Goal: Find specific page/section: Find specific page/section

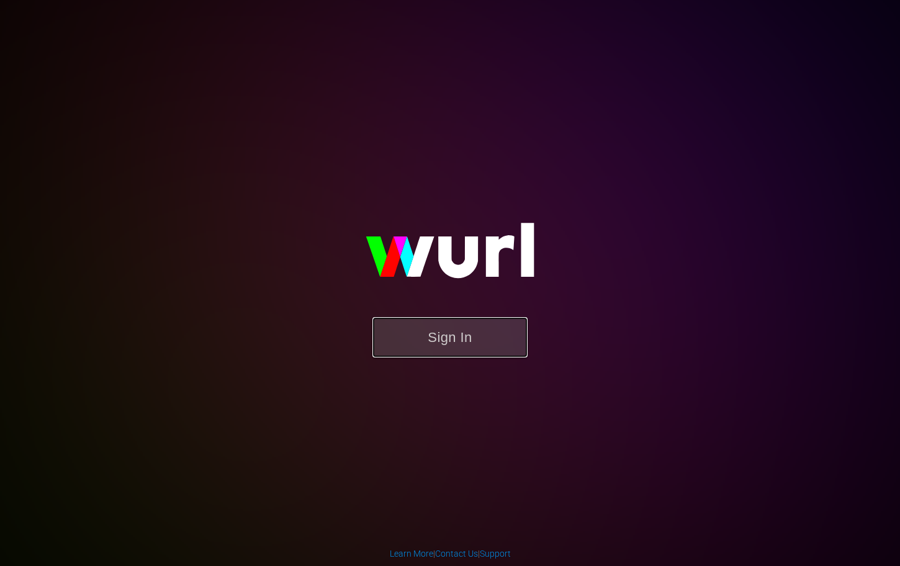
click at [473, 340] on button "Sign In" at bounding box center [449, 337] width 155 height 40
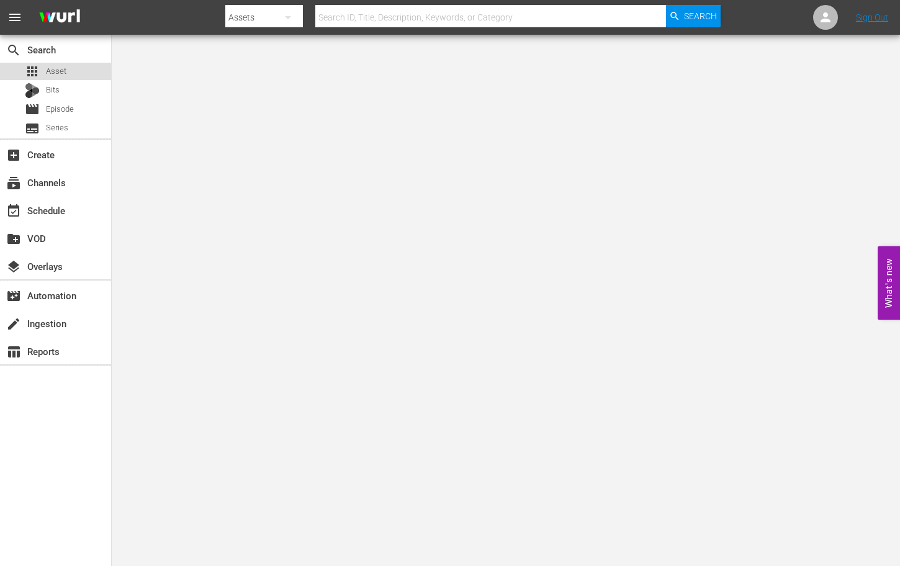
click at [47, 68] on span "Asset" at bounding box center [56, 71] width 20 height 12
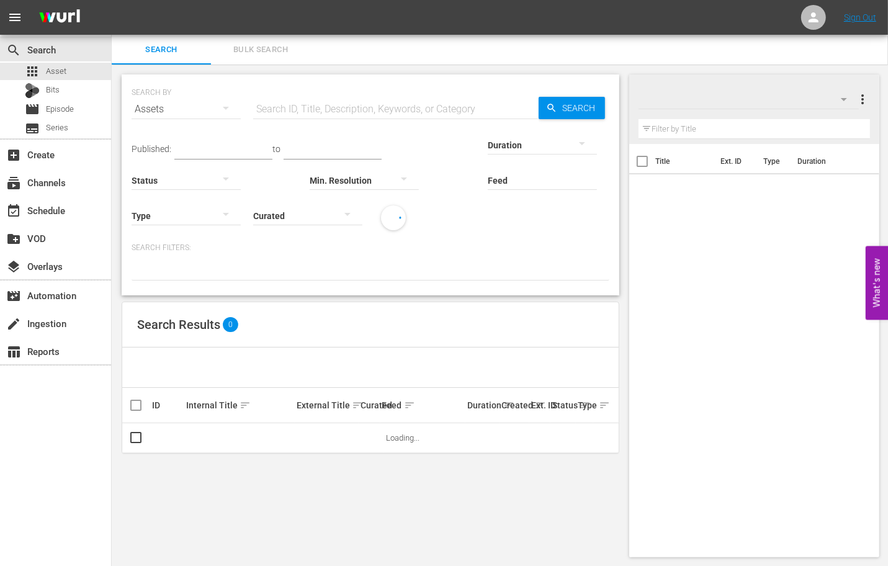
click at [336, 106] on input "text" at bounding box center [395, 109] width 285 height 30
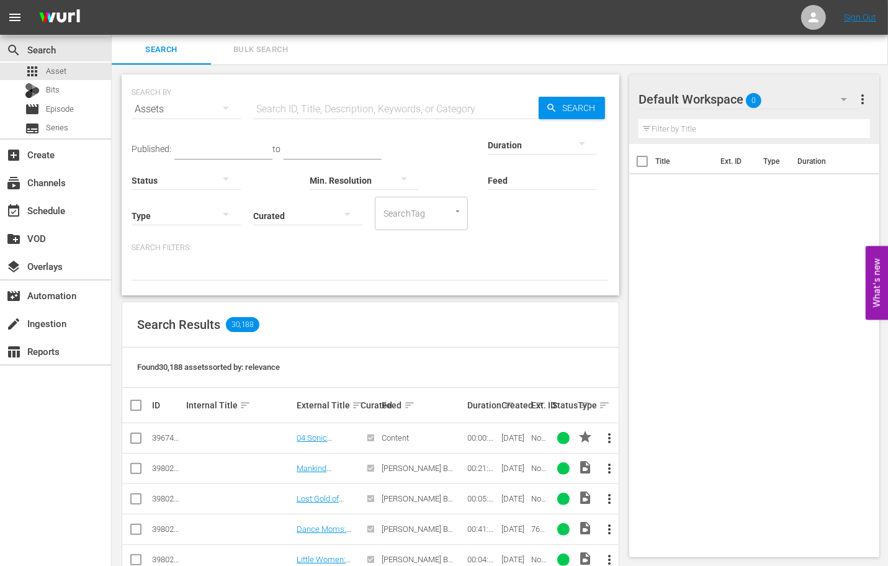
click at [425, 105] on input "text" at bounding box center [395, 109] width 285 height 30
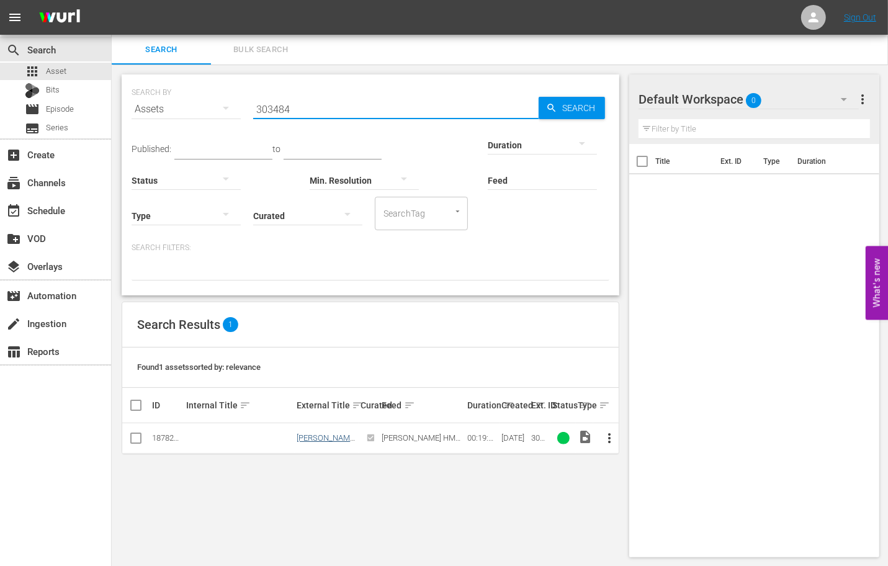
type input "303484"
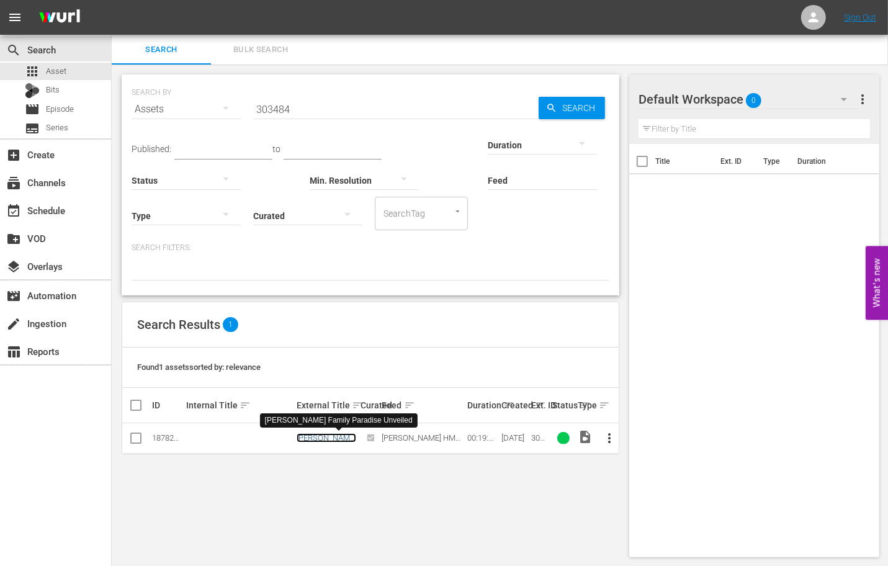
click at [314, 441] on link "[PERSON_NAME] Family Paradise Unveiled" at bounding box center [327, 447] width 60 height 28
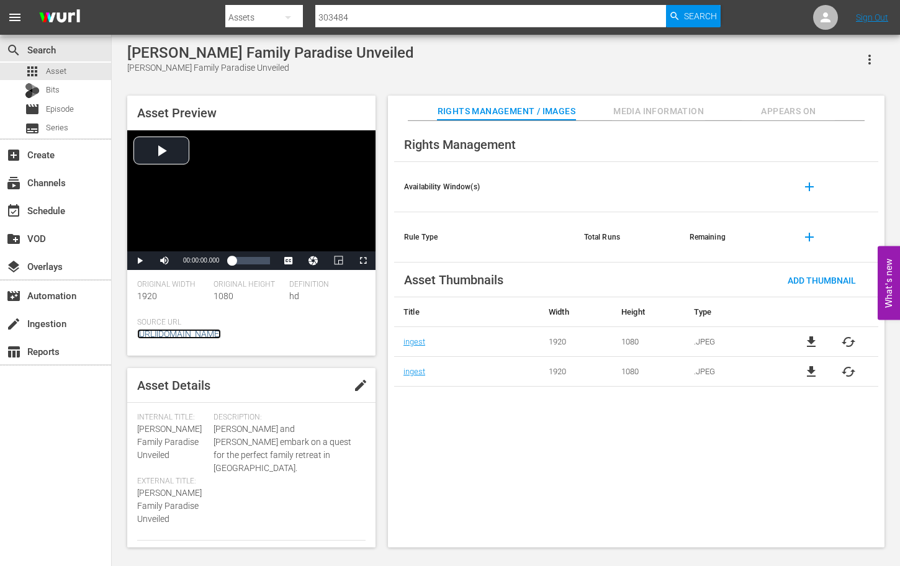
click at [221, 339] on link "[URL][DOMAIN_NAME]" at bounding box center [179, 334] width 84 height 10
click at [50, 63] on div "apps Asset" at bounding box center [46, 71] width 42 height 17
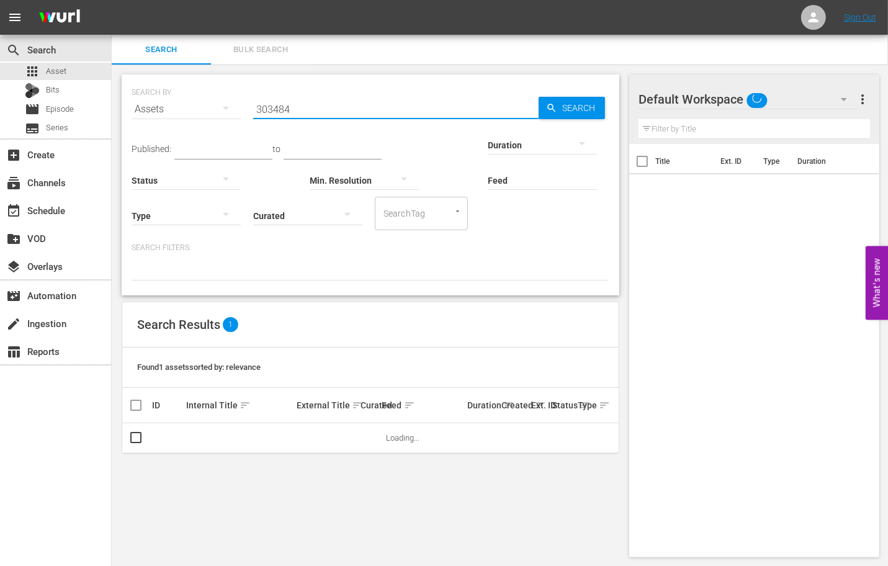
click at [328, 104] on input "303484" at bounding box center [395, 109] width 285 height 30
paste input "3"
type input "303483"
click at [586, 99] on span "Search" at bounding box center [581, 108] width 48 height 22
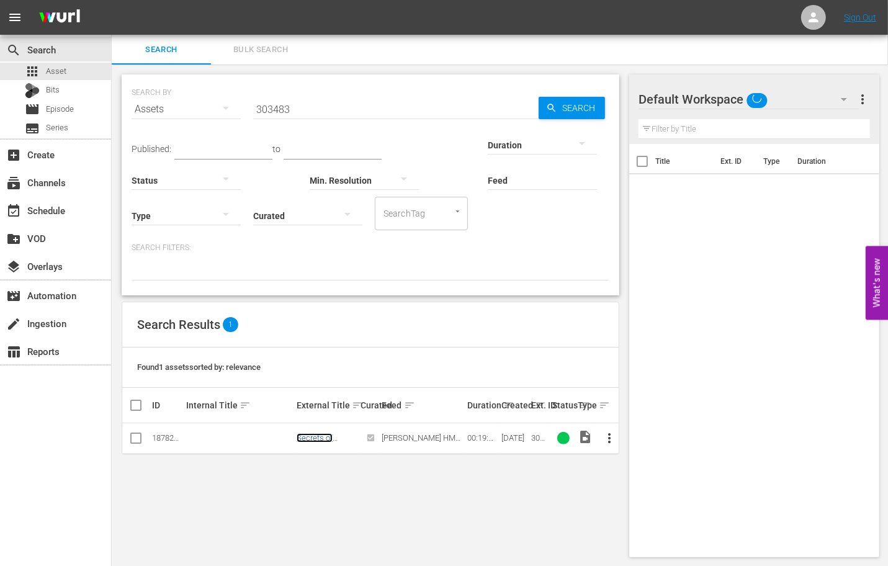
click at [326, 441] on link "Secrets of Doonans Tranquil Hideaways" at bounding box center [316, 451] width 39 height 37
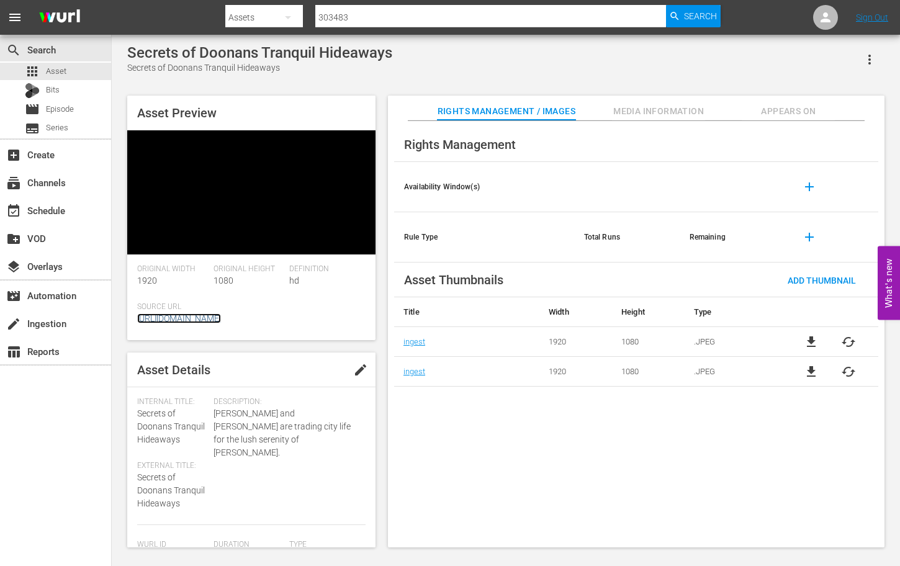
click at [221, 313] on link "[URL][DOMAIN_NAME]" at bounding box center [179, 318] width 84 height 10
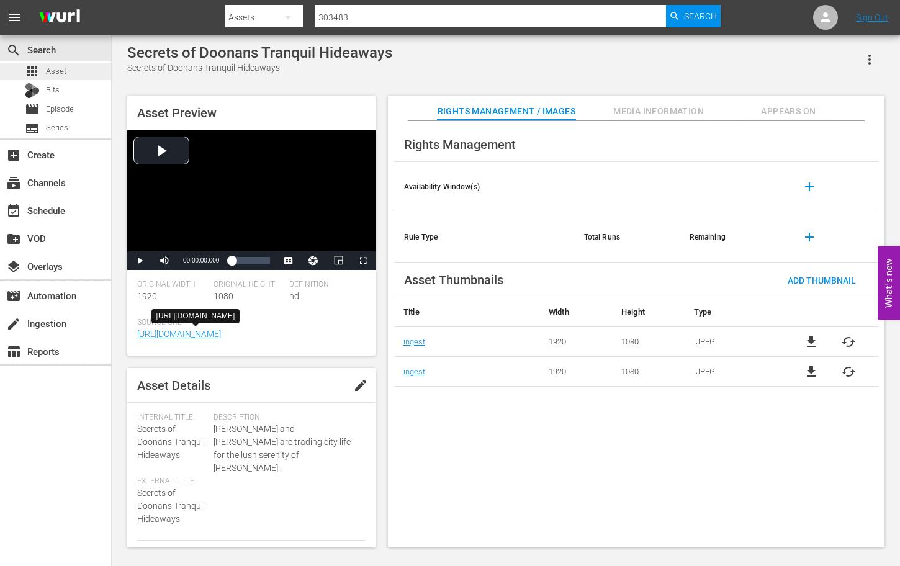
click at [67, 71] on div "apps Asset" at bounding box center [55, 71] width 111 height 17
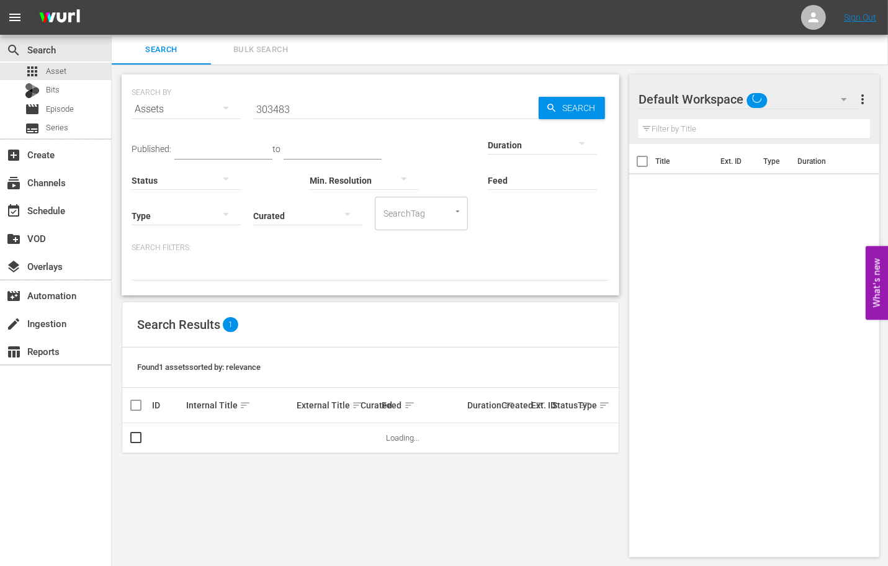
click at [347, 104] on input "303483" at bounding box center [395, 109] width 285 height 30
paste input "4"
type input "303484"
